Goal: Task Accomplishment & Management: Complete application form

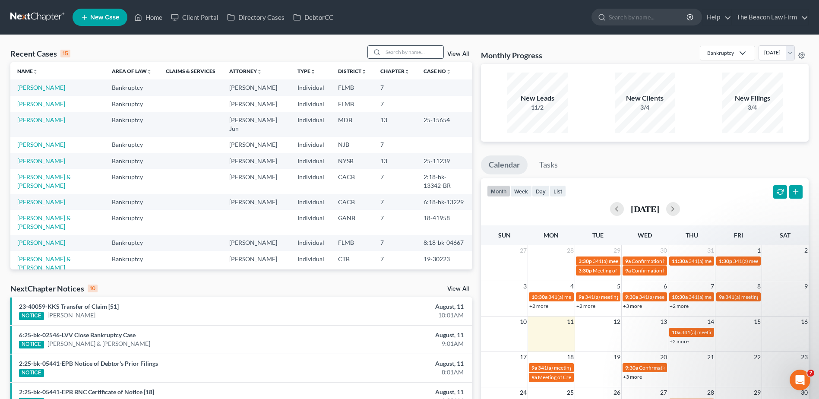
click at [421, 52] on input "search" at bounding box center [413, 52] width 60 height 13
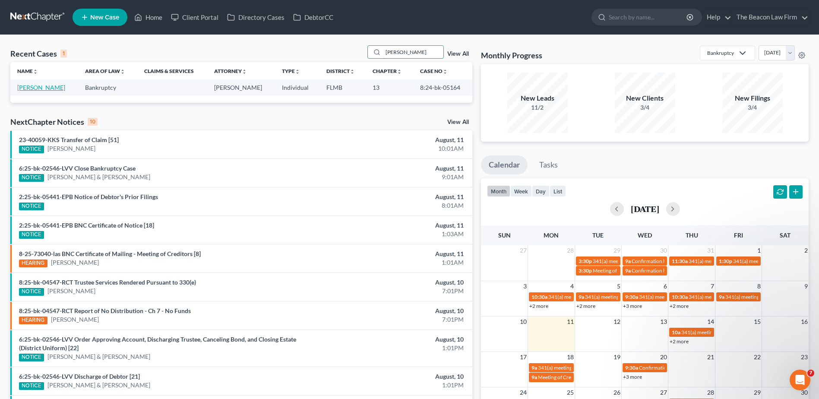
type input "[PERSON_NAME]"
click at [32, 89] on link "[PERSON_NAME]" at bounding box center [41, 87] width 48 height 7
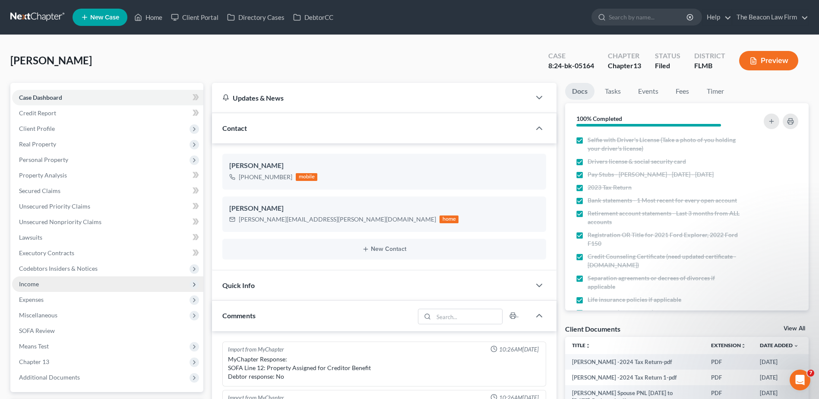
scroll to position [1685, 0]
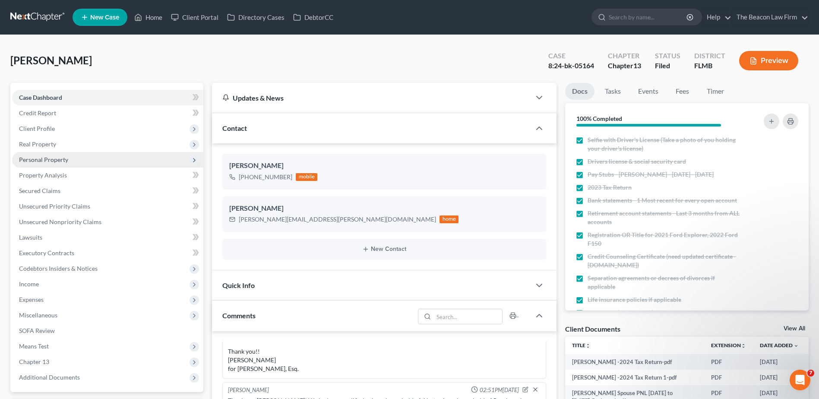
click at [41, 161] on span "Personal Property" at bounding box center [43, 159] width 49 height 7
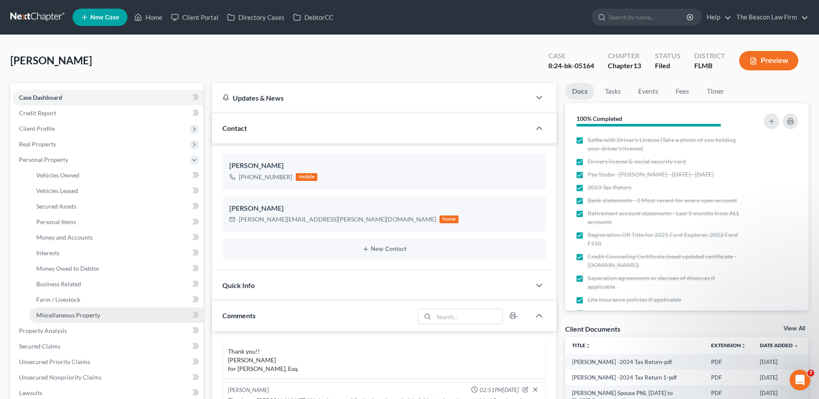
click at [67, 313] on span "Miscellaneous Property" at bounding box center [68, 314] width 64 height 7
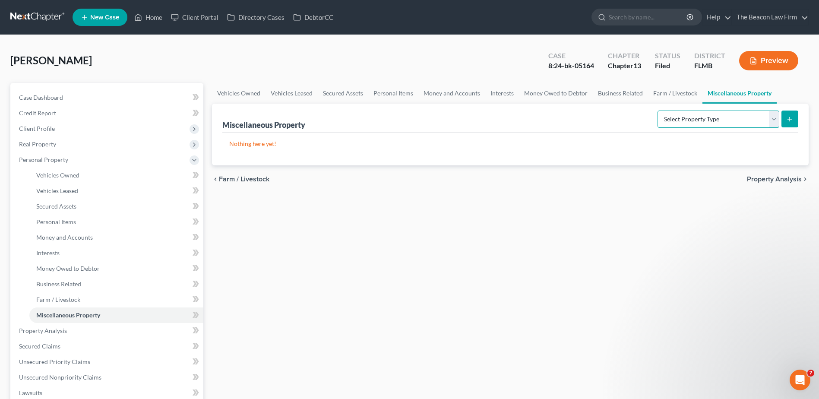
click at [705, 120] on select "Select Property Type Assigned for Creditor Benefit [DATE] Holding for Another N…" at bounding box center [719, 119] width 122 height 17
select select "transferred"
click at [658, 111] on select "Select Property Type Assigned for Creditor Benefit [DATE] Holding for Another N…" at bounding box center [719, 119] width 122 height 17
click at [693, 115] on select "Select Property Type Assigned for Creditor Benefit [DATE] Holding for Another N…" at bounding box center [719, 119] width 122 height 17
click at [658, 111] on select "Select Property Type Assigned for Creditor Benefit [DATE] Holding for Another N…" at bounding box center [719, 119] width 122 height 17
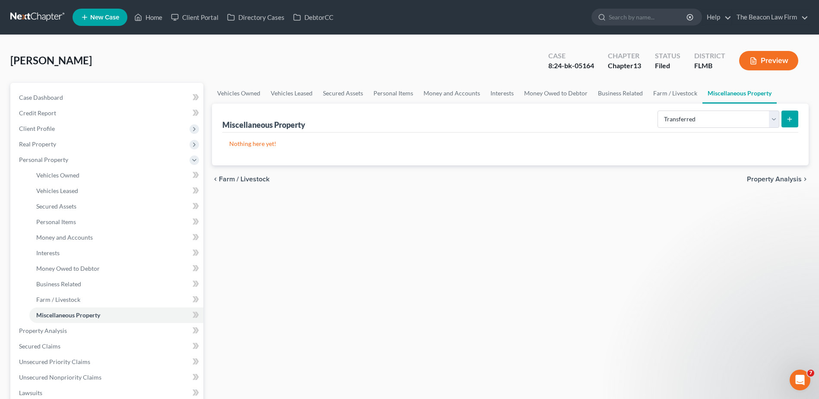
click at [796, 117] on button "submit" at bounding box center [790, 119] width 17 height 17
select select "Ordinary ([DATE])"
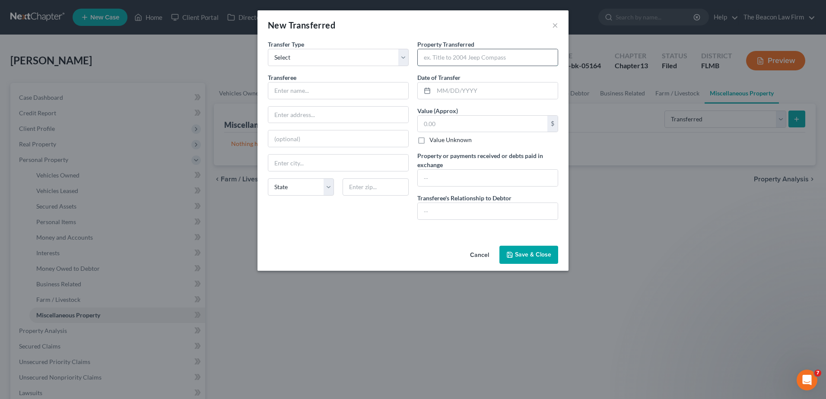
click at [488, 56] on input "text" at bounding box center [488, 57] width 140 height 16
type input "17613.39"
type input "06/2024"
click at [467, 56] on input "17613.39" at bounding box center [488, 57] width 140 height 16
click at [453, 126] on input "text" at bounding box center [483, 124] width 130 height 16
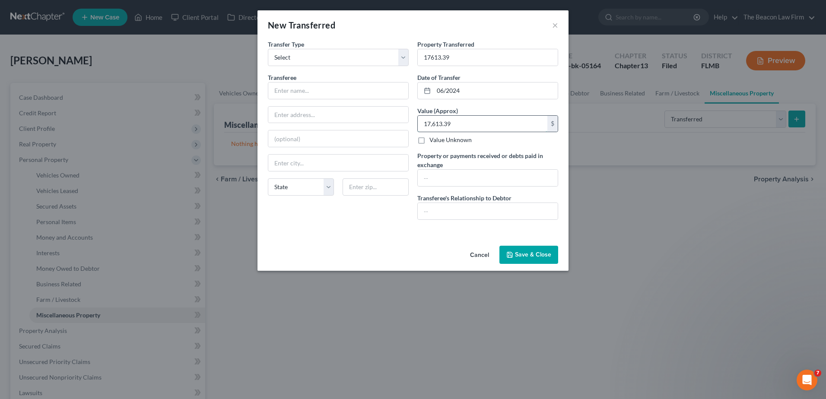
type input "17,613.39"
click at [469, 174] on input "text" at bounding box center [488, 178] width 140 height 16
type input "p"
click at [555, 24] on button "×" at bounding box center [555, 25] width 6 height 10
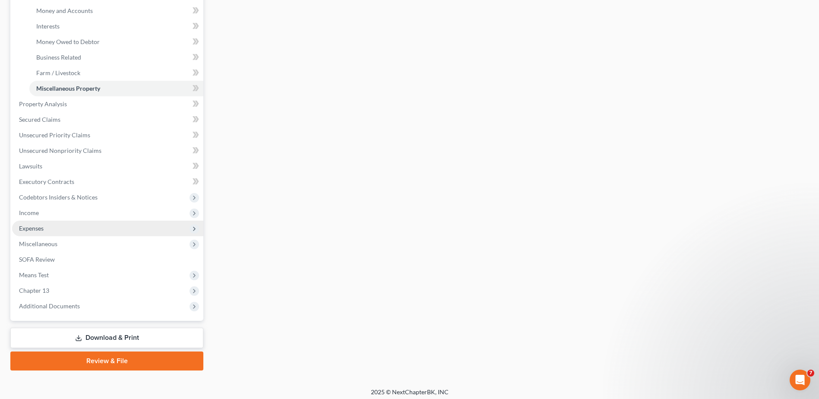
scroll to position [231, 0]
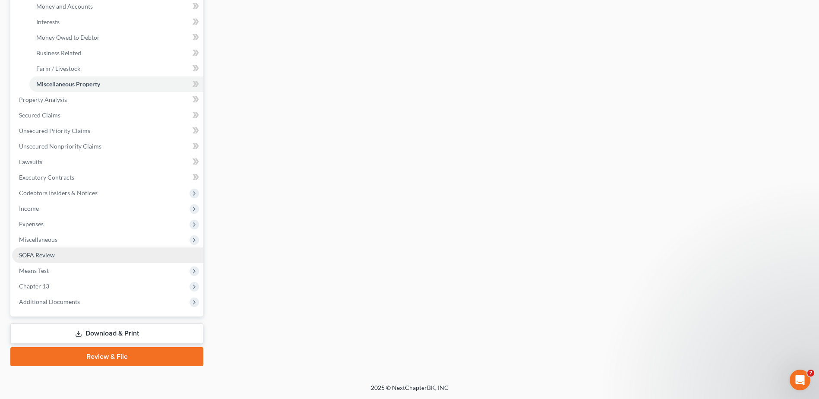
click at [42, 256] on span "SOFA Review" at bounding box center [37, 254] width 36 height 7
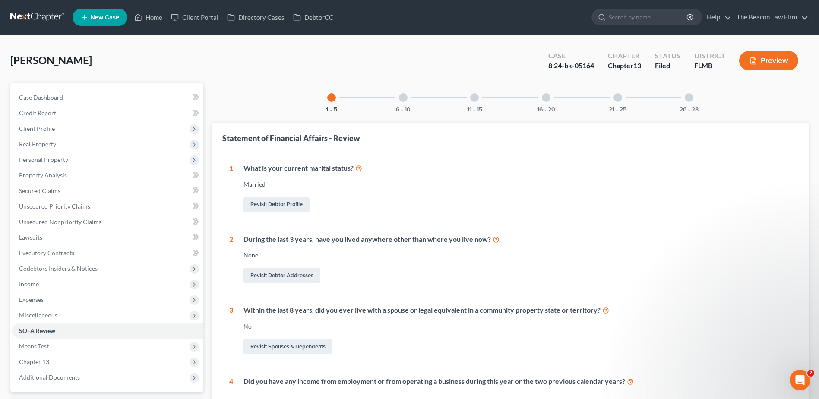
click at [474, 98] on div at bounding box center [474, 97] width 9 height 9
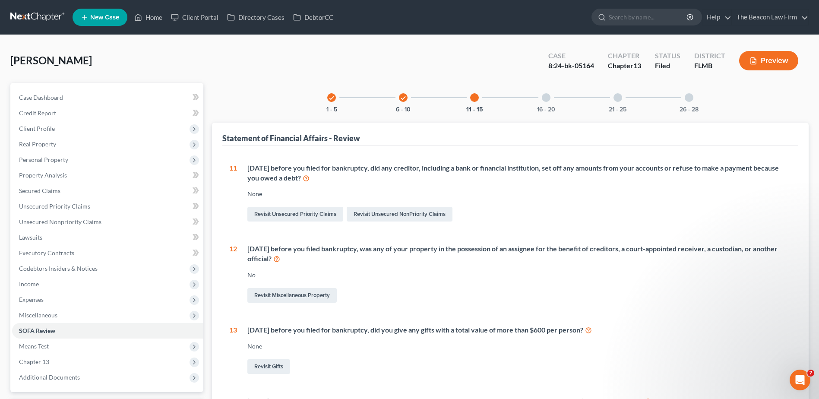
click at [406, 96] on icon "check" at bounding box center [403, 98] width 6 height 6
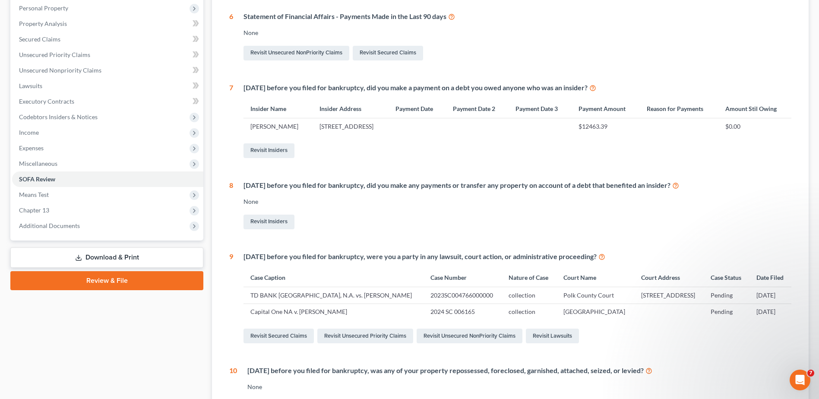
scroll to position [173, 0]
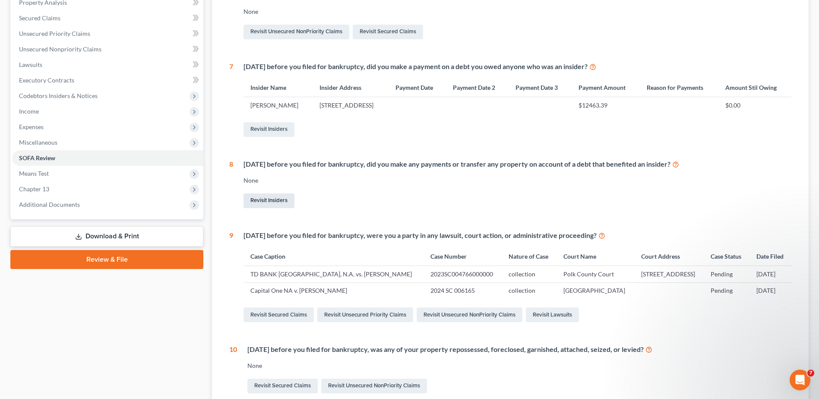
click at [269, 198] on link "Revisit Insiders" at bounding box center [269, 200] width 51 height 15
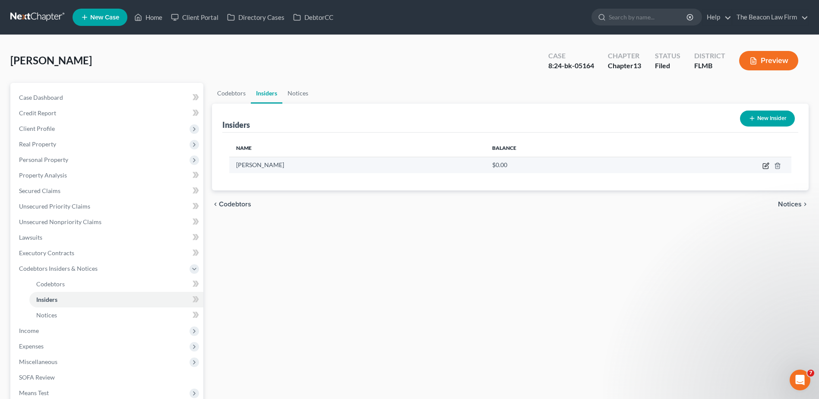
click at [763, 166] on icon "button" at bounding box center [765, 166] width 5 height 5
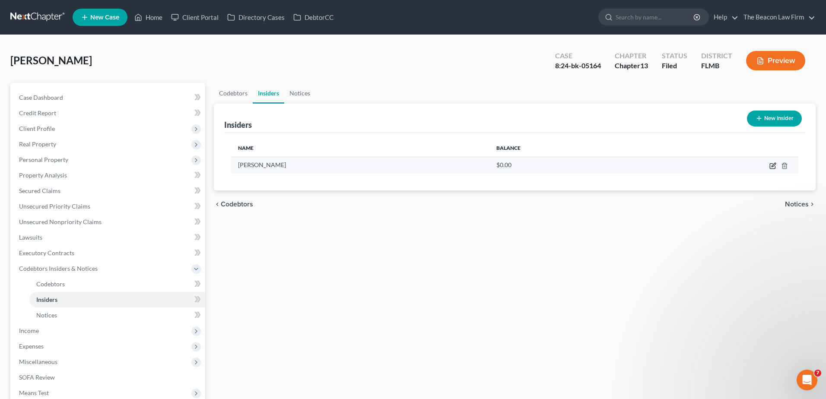
select select "9"
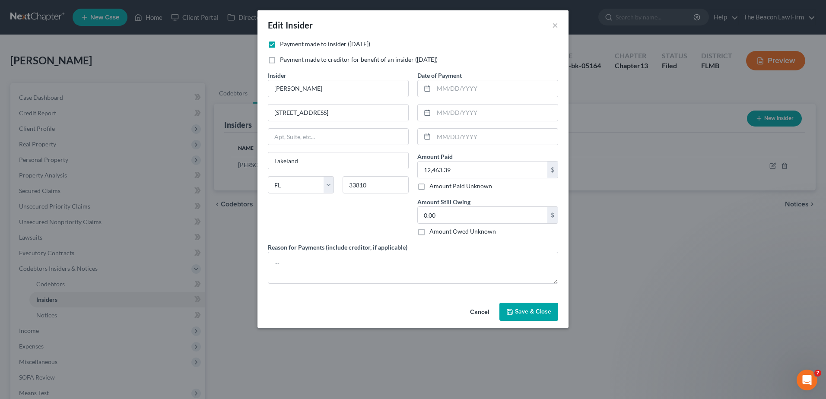
click at [528, 317] on button "Save & Close" at bounding box center [528, 312] width 59 height 18
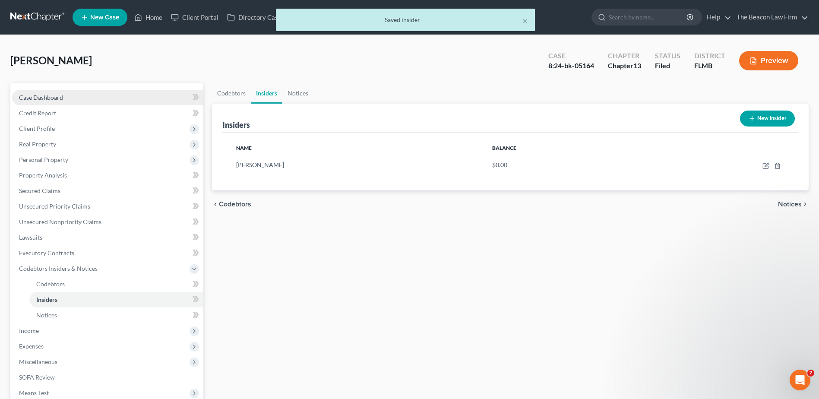
click at [54, 100] on span "Case Dashboard" at bounding box center [41, 97] width 44 height 7
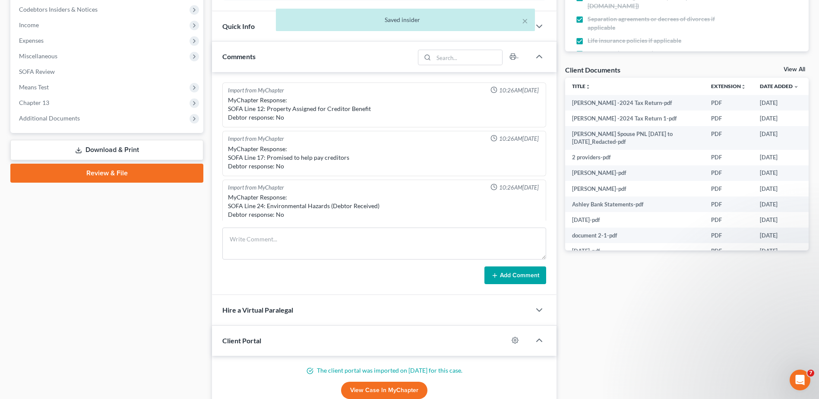
scroll to position [1685, 0]
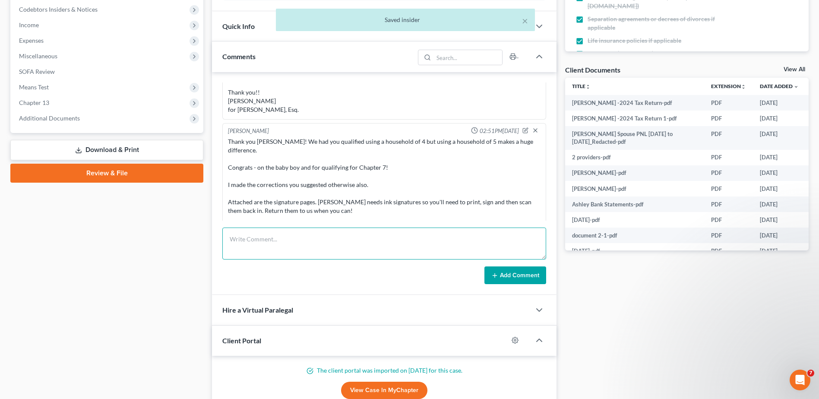
click at [262, 244] on textarea at bounding box center [384, 244] width 324 height 32
paste textarea "We have a preferential payment listed to [PERSON_NAME] already for 12463.39. Is…"
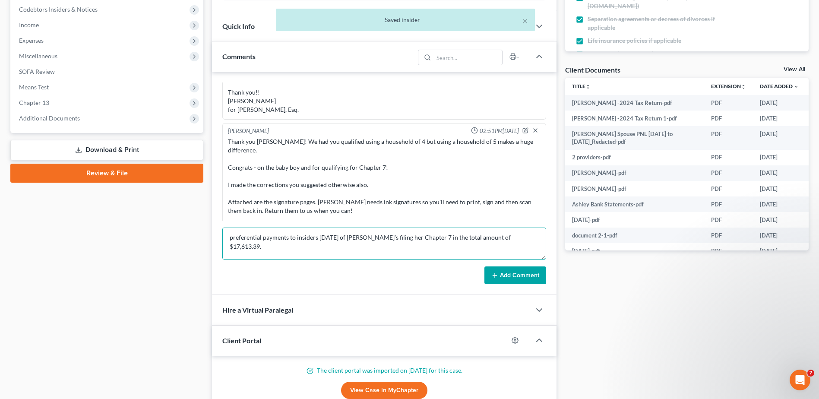
type textarea "We have a preferential payment listed to [PERSON_NAME] already for 12463.39. Is…"
click at [516, 272] on button "Add Comment" at bounding box center [515, 275] width 62 height 18
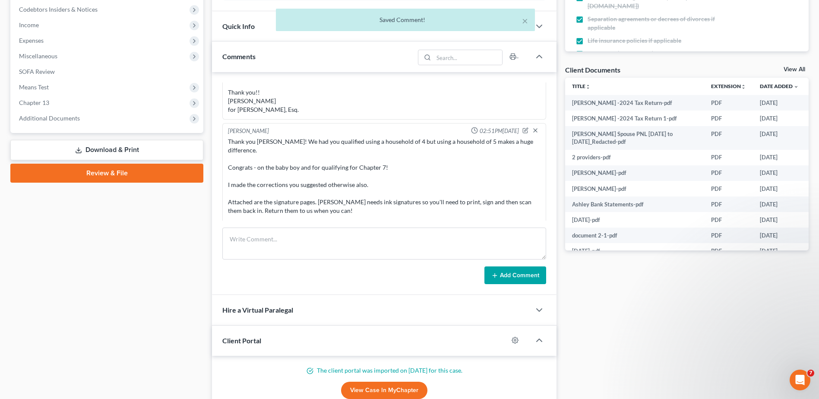
scroll to position [1768, 0]
